Goal: Task Accomplishment & Management: Manage account settings

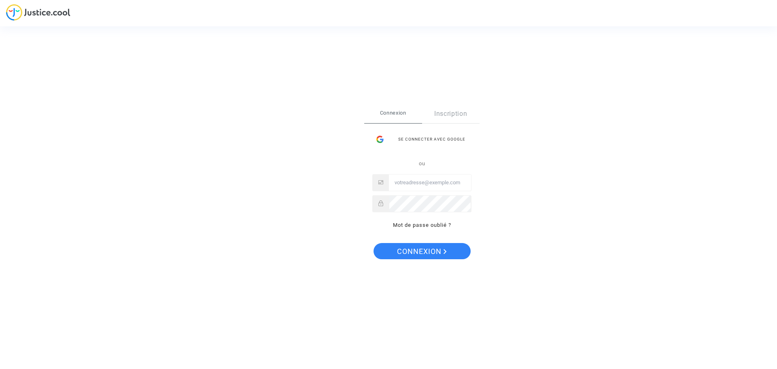
type input "[EMAIL_ADDRESS][DOMAIN_NAME]"
click at [422, 252] on span "Connexion" at bounding box center [422, 251] width 50 height 17
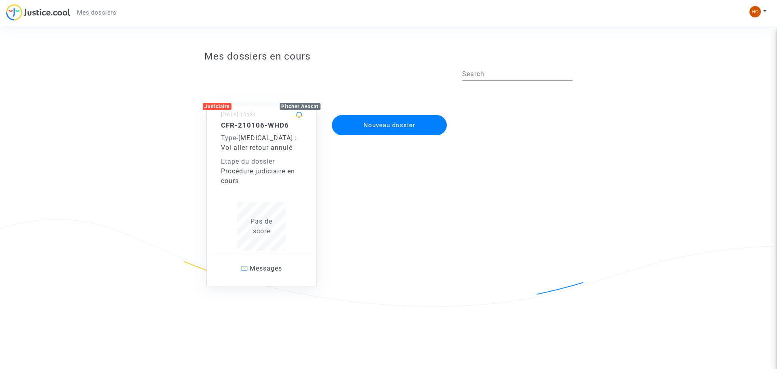
click at [267, 168] on div "Procédure judiciaire en cours" at bounding box center [262, 175] width 82 height 19
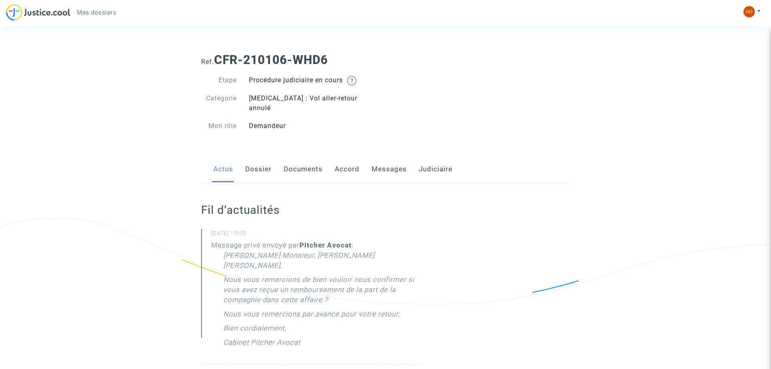
click at [385, 156] on link "Messages" at bounding box center [389, 169] width 35 height 27
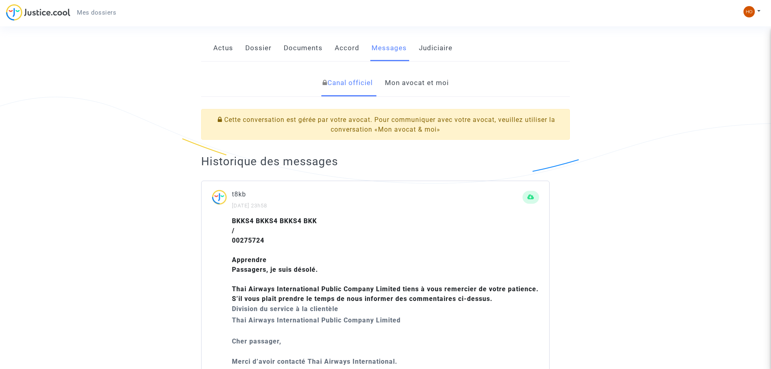
scroll to position [121, 0]
click at [225, 34] on link "Actus" at bounding box center [223, 47] width 20 height 27
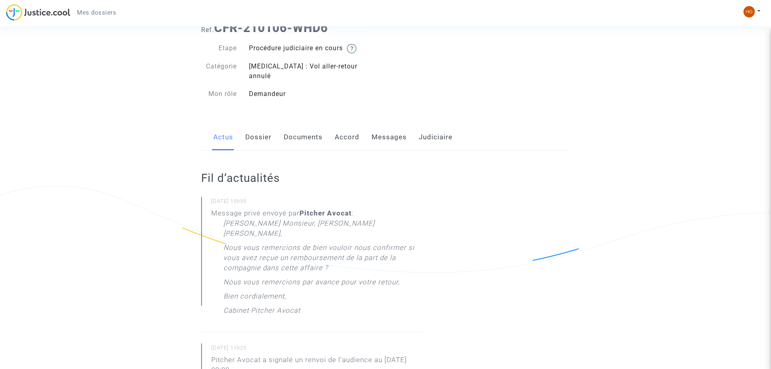
scroll to position [81, 0]
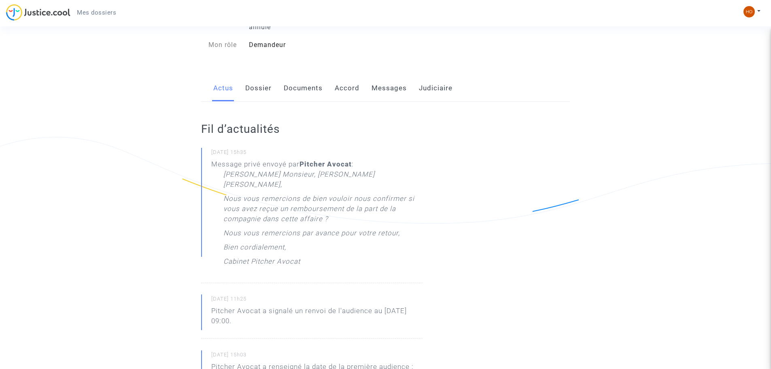
click at [350, 228] on div "[PERSON_NAME] Monsieur, [PERSON_NAME] [PERSON_NAME], Nous vous remercions de bi…" at bounding box center [323, 219] width 199 height 101
click at [230, 40] on div "Mon rôle" at bounding box center [219, 45] width 48 height 10
click at [264, 82] on link "Dossier" at bounding box center [258, 88] width 26 height 27
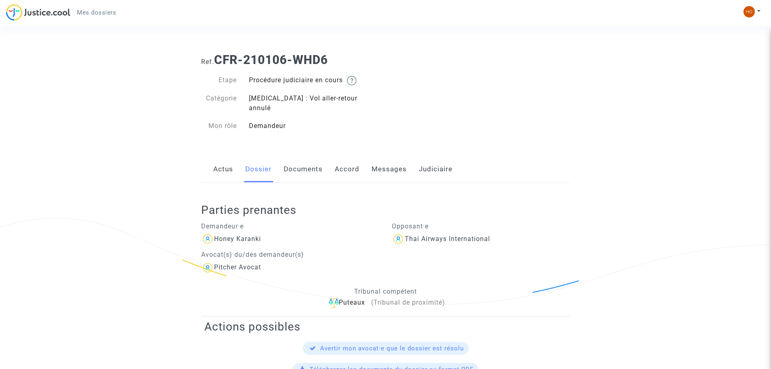
click at [285, 80] on div "Procédure judiciaire en cours" at bounding box center [314, 80] width 143 height 10
click at [292, 164] on link "Documents" at bounding box center [303, 169] width 39 height 27
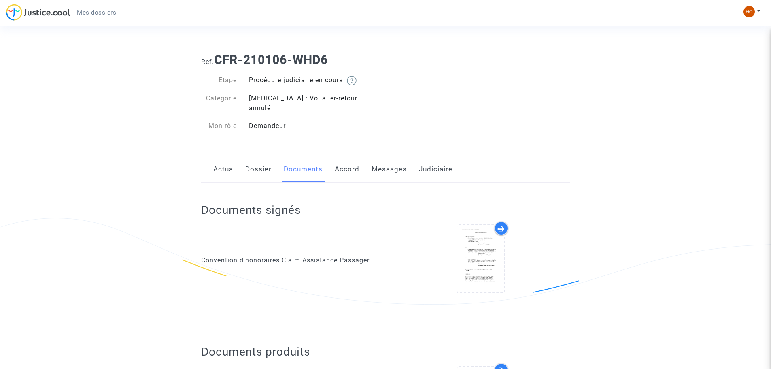
click at [222, 160] on link "Actus" at bounding box center [223, 169] width 20 height 27
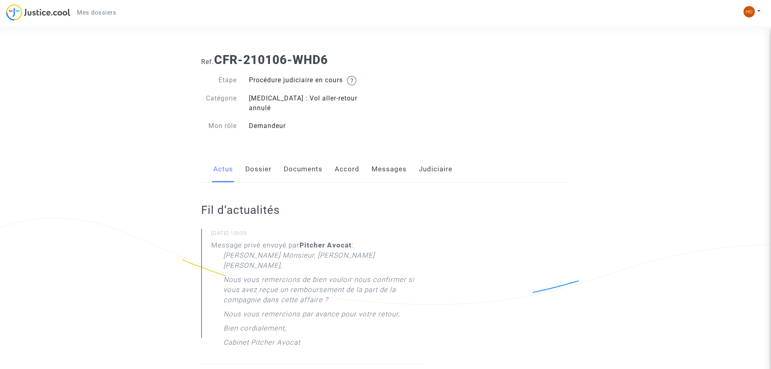
click at [340, 158] on link "Accord" at bounding box center [347, 169] width 25 height 27
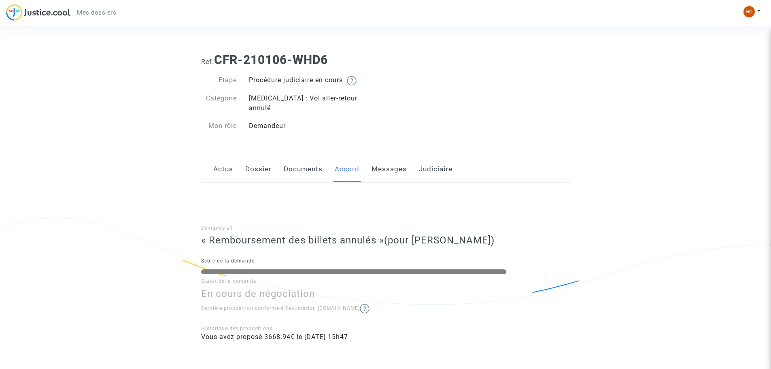
click at [303, 160] on link "Documents" at bounding box center [303, 169] width 39 height 27
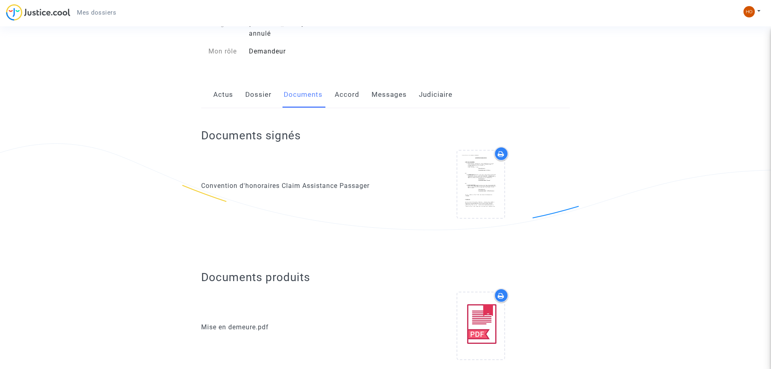
scroll to position [81, 0]
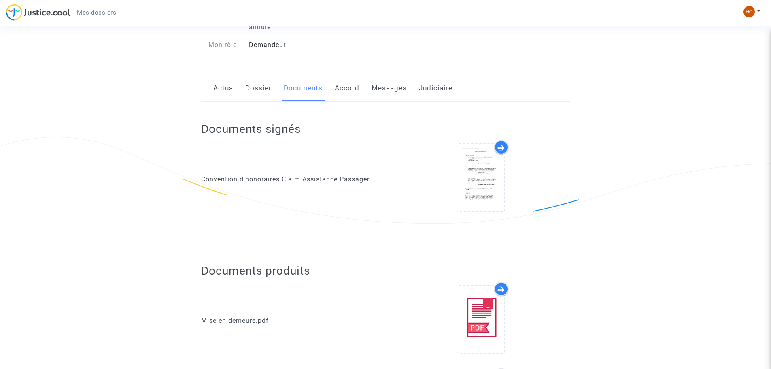
click at [259, 78] on link "Dossier" at bounding box center [258, 88] width 26 height 27
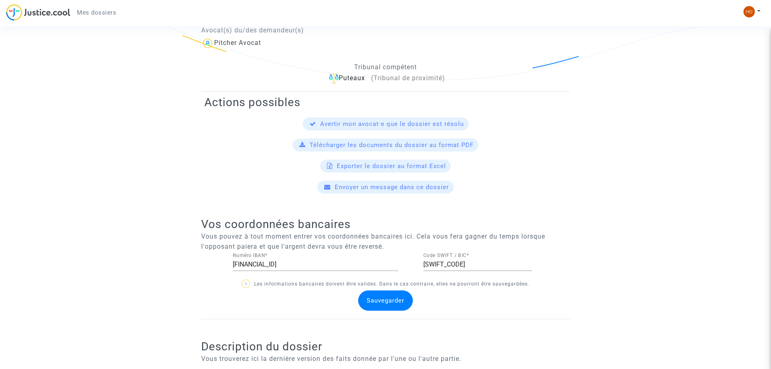
scroll to position [243, 0]
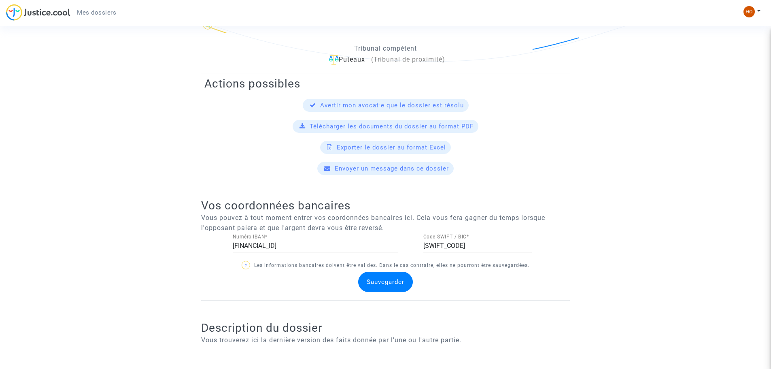
click at [367, 165] on span "Envoyer un message dans ce dossier" at bounding box center [392, 168] width 114 height 7
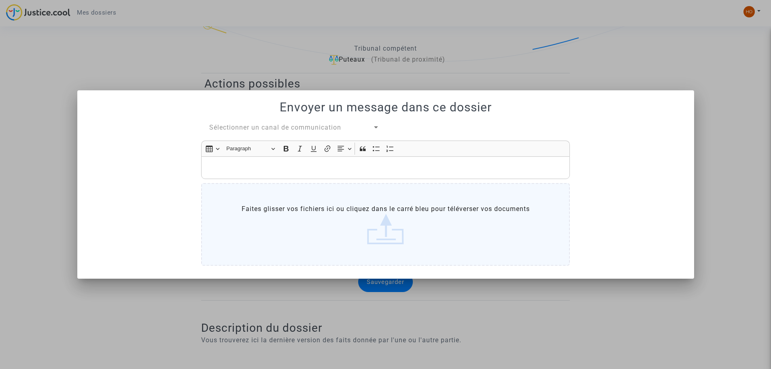
click at [293, 166] on p "Rich Text Editor, main" at bounding box center [386, 168] width 360 height 10
drag, startPoint x: 714, startPoint y: 121, endPoint x: 706, endPoint y: 135, distance: 15.6
click at [714, 121] on div at bounding box center [385, 184] width 771 height 369
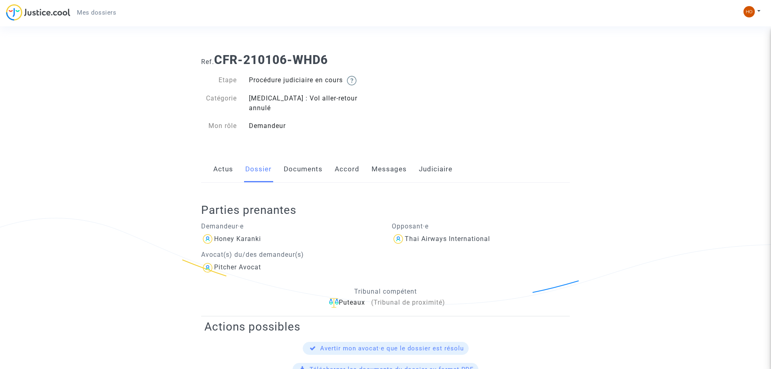
click at [224, 158] on link "Actus" at bounding box center [223, 169] width 20 height 27
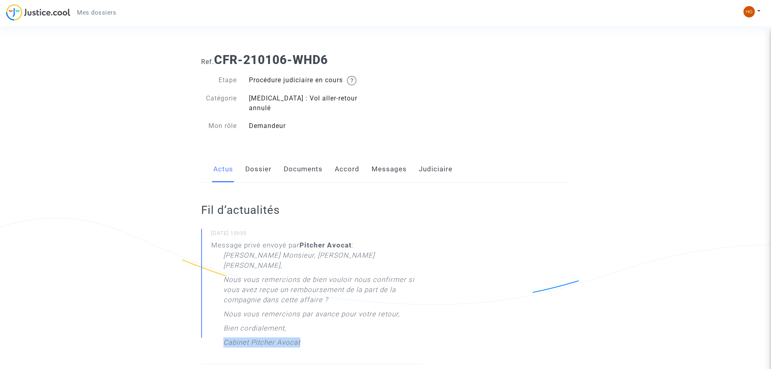
drag, startPoint x: 224, startPoint y: 324, endPoint x: 299, endPoint y: 332, distance: 75.3
click at [299, 332] on p "Message privé envoyé par Pitcher Avocat : Cher Monsieur, Chère Madame, Nous vou…" at bounding box center [316, 297] width 211 height 115
copy p "Cabinet Pitcher Avocat"
click at [269, 337] on p "Cabinet Pitcher Avocat" at bounding box center [262, 344] width 77 height 14
click at [372, 230] on small "29/09/2025 - 15h35" at bounding box center [316, 235] width 211 height 11
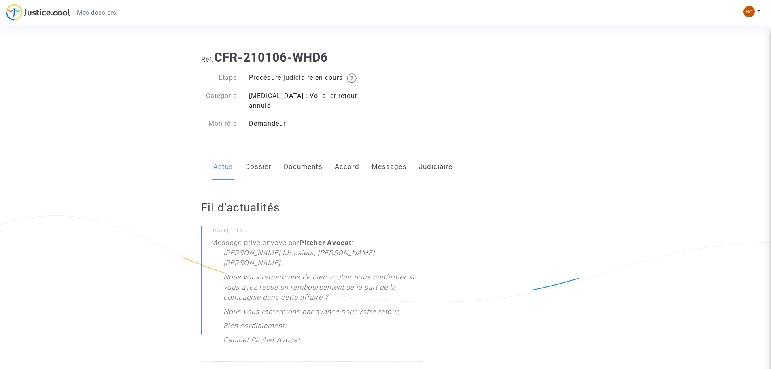
scroll to position [40, 0]
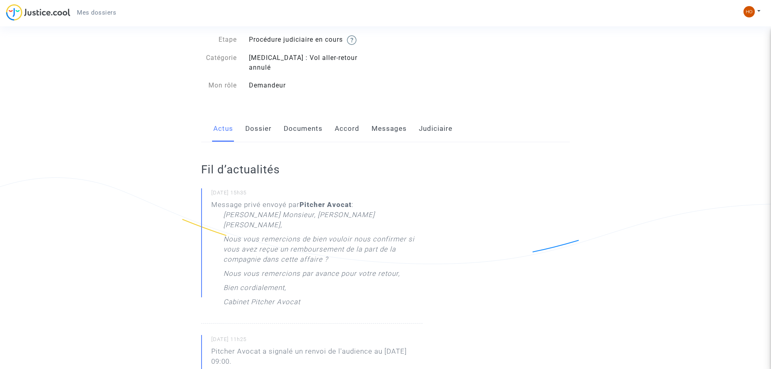
click at [259, 121] on link "Dossier" at bounding box center [258, 128] width 26 height 27
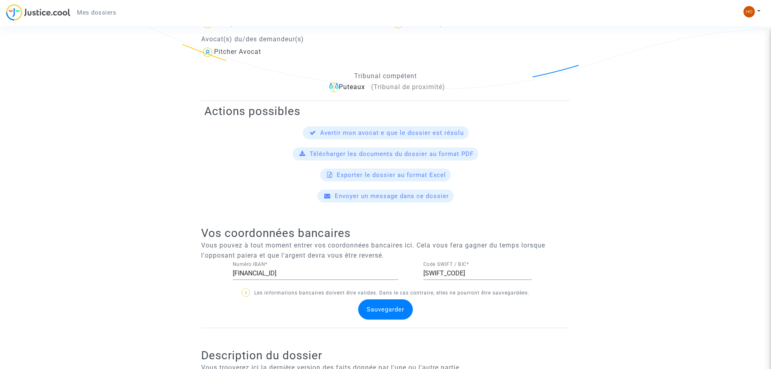
scroll to position [117, 0]
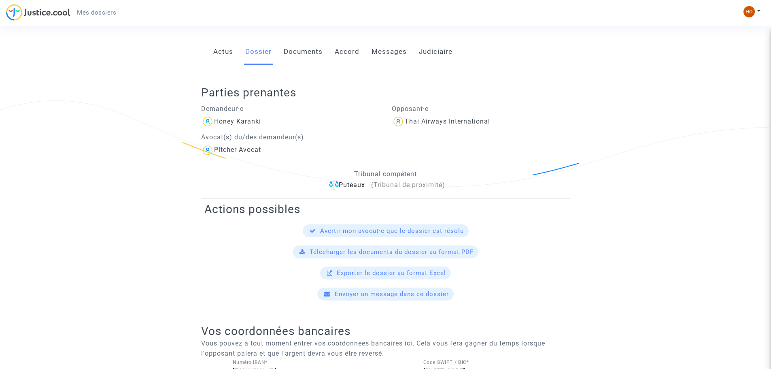
click at [299, 43] on link "Documents" at bounding box center [303, 51] width 39 height 27
